Goal: Task Accomplishment & Management: Use online tool/utility

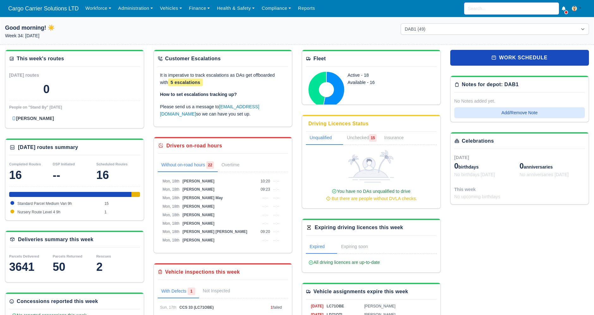
click at [504, 9] on input "search" at bounding box center [511, 9] width 95 height 12
type input "moh"
click at [93, 10] on link "Workforce" at bounding box center [98, 8] width 33 height 12
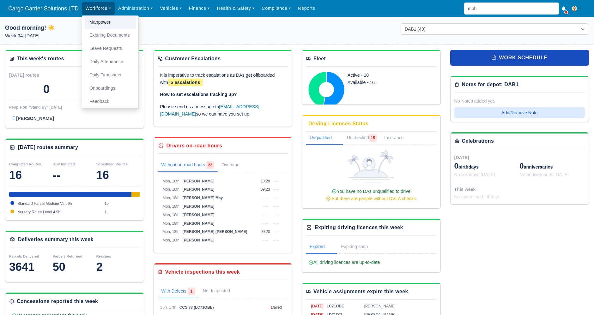
click at [97, 22] on link "Manpower" at bounding box center [110, 22] width 51 height 13
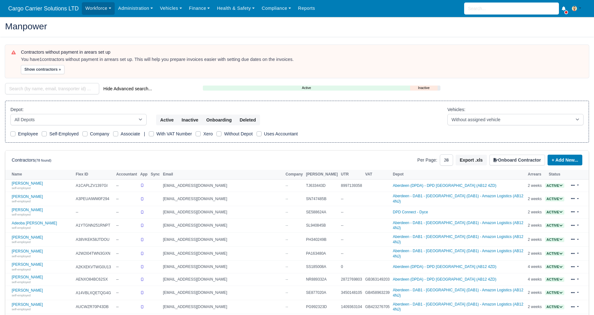
select select "25"
click at [490, 8] on input "search" at bounding box center [511, 9] width 95 height 12
type input "mo"
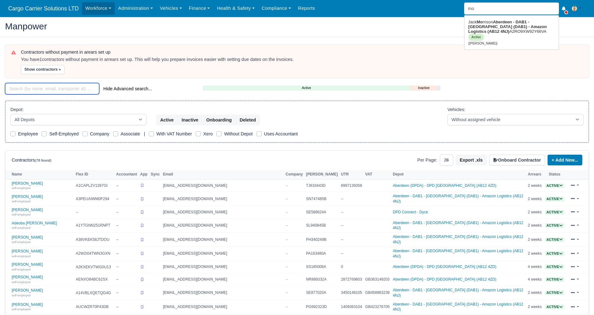
click at [61, 84] on input "search" at bounding box center [52, 88] width 94 height 11
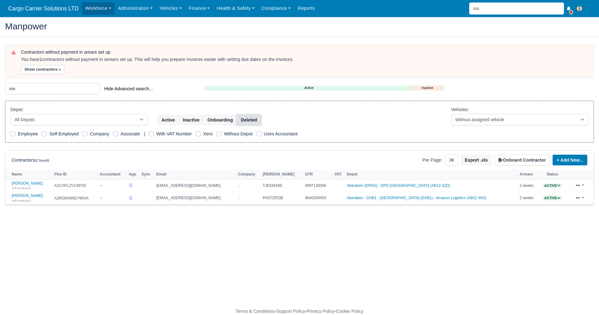
click at [243, 120] on button "Deleted" at bounding box center [249, 120] width 24 height 11
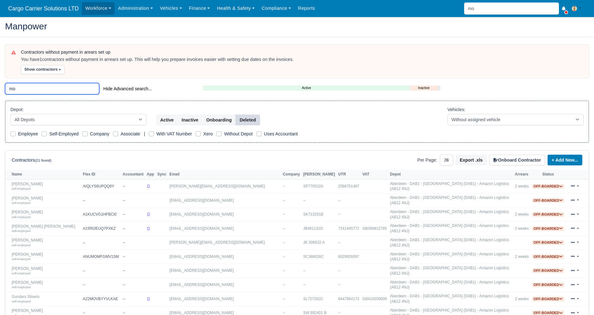
click at [42, 91] on input "mo" at bounding box center [52, 88] width 94 height 11
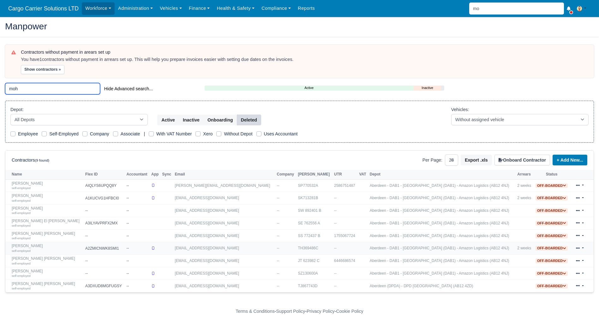
type input "moh"
click at [581, 248] on link at bounding box center [580, 248] width 15 height 9
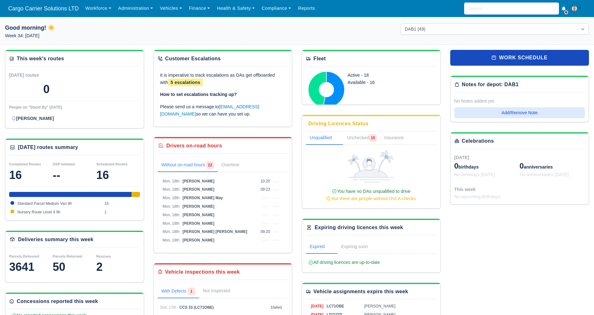
click at [500, 12] on input "search" at bounding box center [511, 9] width 95 height 12
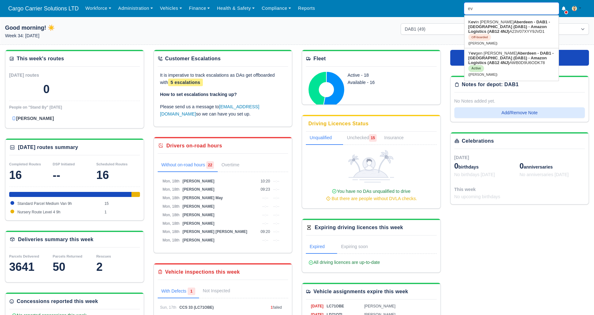
type input "ev"
click at [109, 11] on link "Workforce" at bounding box center [98, 8] width 33 height 12
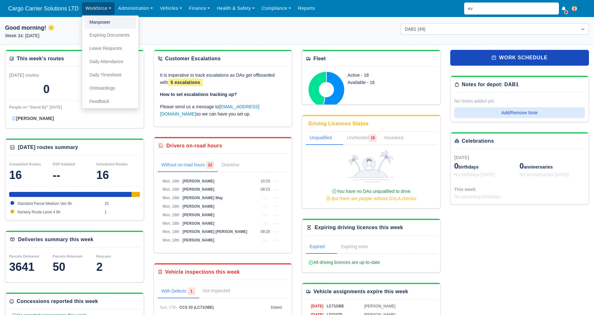
click at [106, 22] on link "Manpower" at bounding box center [110, 22] width 51 height 13
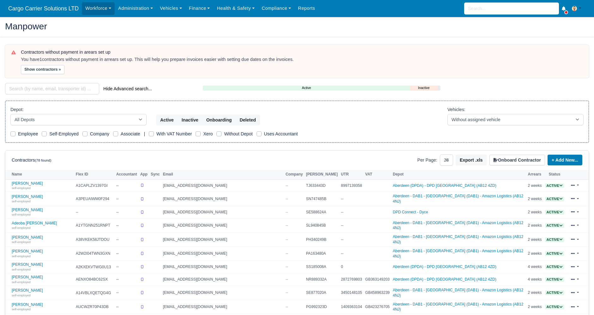
select select "25"
drag, startPoint x: 58, startPoint y: 85, endPoint x: 48, endPoint y: 89, distance: 10.7
click at [50, 89] on input "search" at bounding box center [52, 88] width 94 height 11
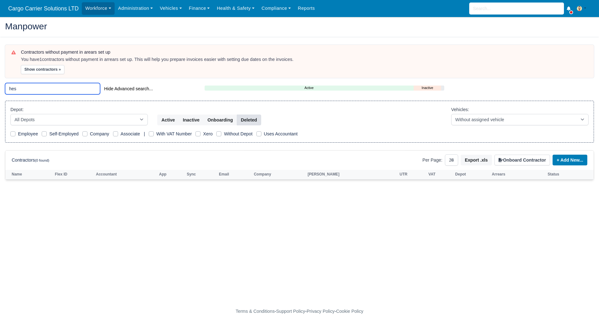
type input "hes"
click at [250, 120] on button "Deleted" at bounding box center [249, 120] width 24 height 11
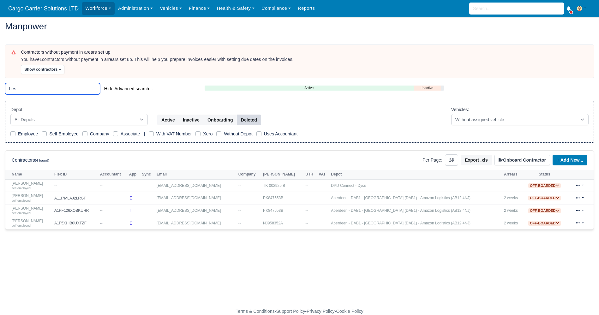
click at [93, 88] on input "hes" at bounding box center [52, 88] width 95 height 11
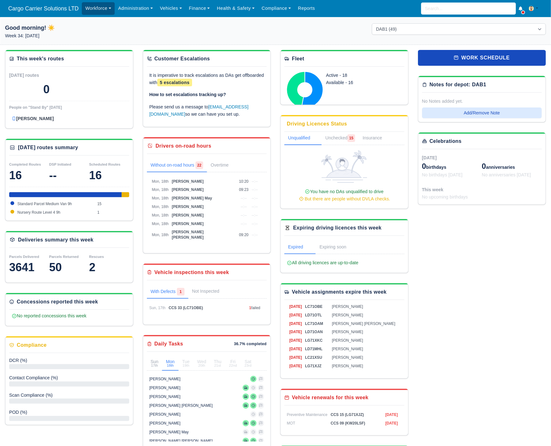
click at [92, 9] on link "Workforce" at bounding box center [98, 8] width 33 height 12
click at [97, 23] on link "Manpower" at bounding box center [110, 22] width 51 height 13
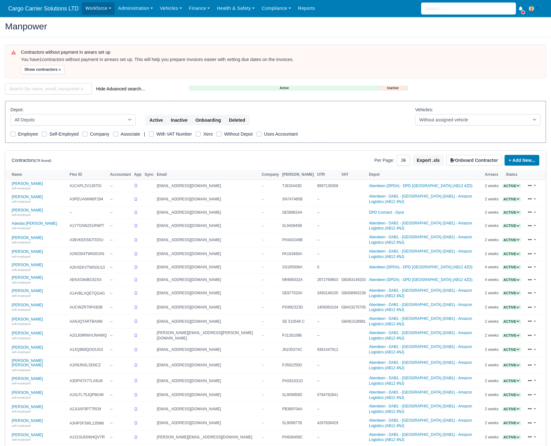
select select "25"
click at [31, 90] on input "search" at bounding box center [48, 88] width 87 height 11
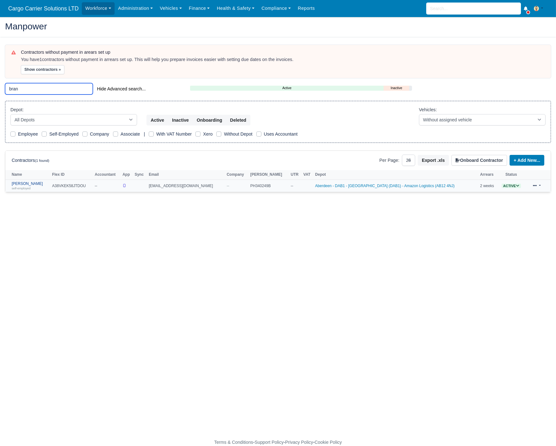
type input "bran"
click at [33, 182] on link "Alexander Brander self-employed" at bounding box center [30, 185] width 37 height 9
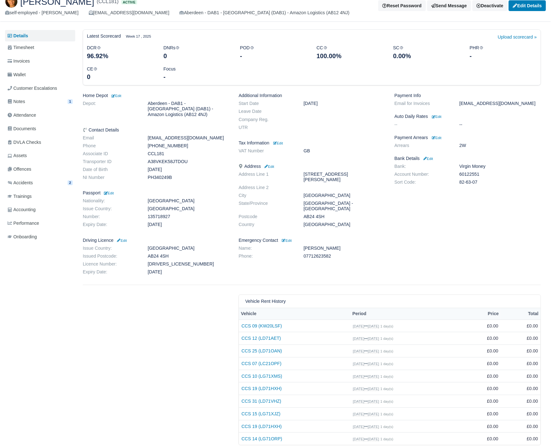
scroll to position [46, 0]
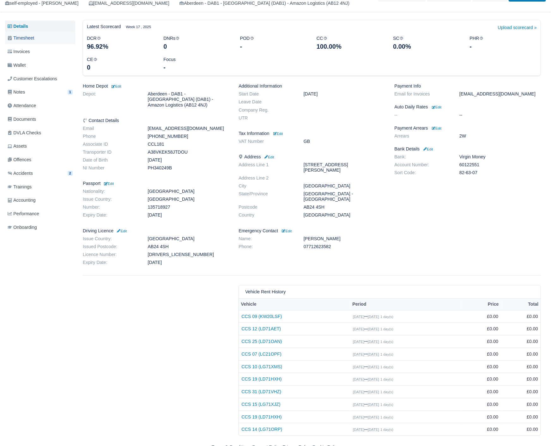
click at [31, 36] on span "Timesheet" at bounding box center [21, 37] width 27 height 7
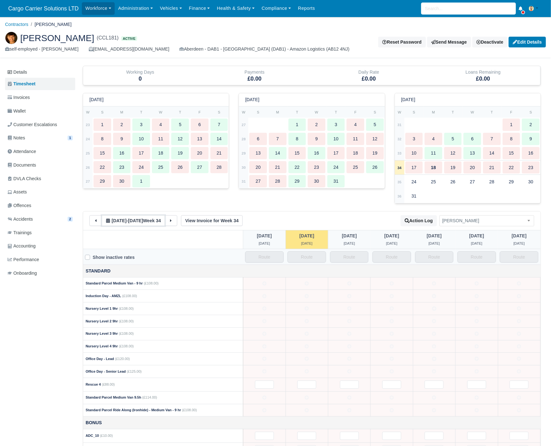
click at [125, 221] on span "[DATE]" at bounding box center [119, 220] width 15 height 5
click at [146, 122] on div "3" at bounding box center [141, 124] width 18 height 12
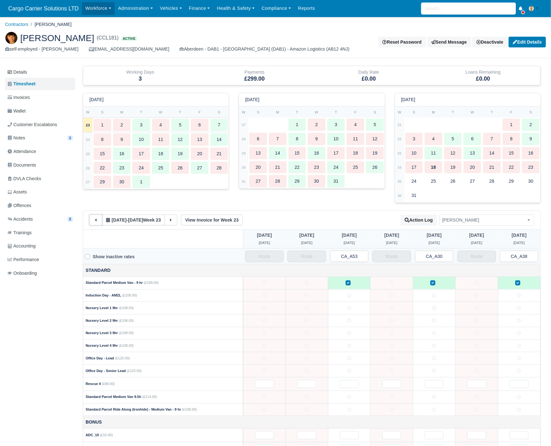
click at [93, 222] on icon at bounding box center [95, 220] width 4 height 4
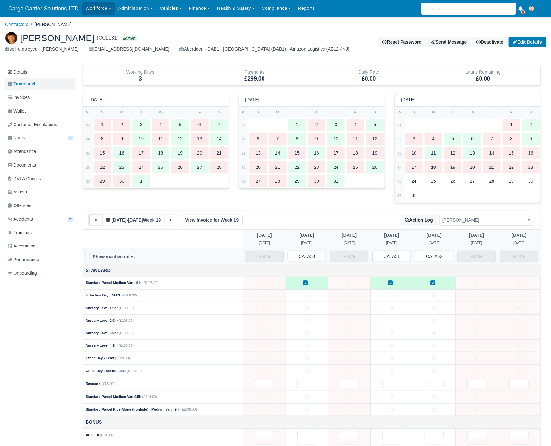
click at [93, 222] on icon at bounding box center [95, 220] width 4 height 4
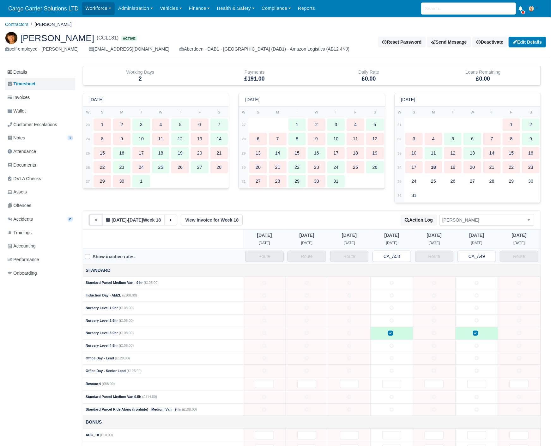
click at [93, 222] on icon at bounding box center [95, 220] width 4 height 4
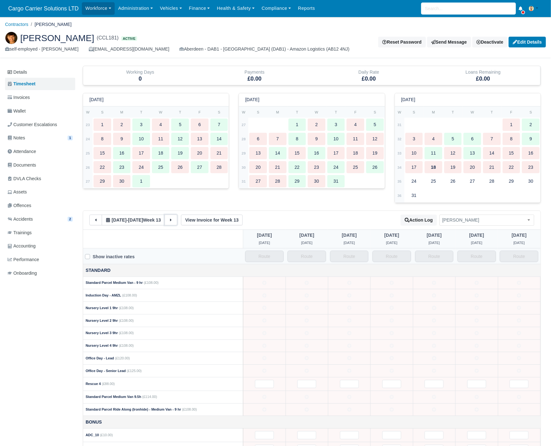
click at [172, 220] on icon at bounding box center [171, 220] width 4 height 4
click at [21, 69] on link "Details" at bounding box center [40, 72] width 70 height 12
